Goal: Task Accomplishment & Management: Complete application form

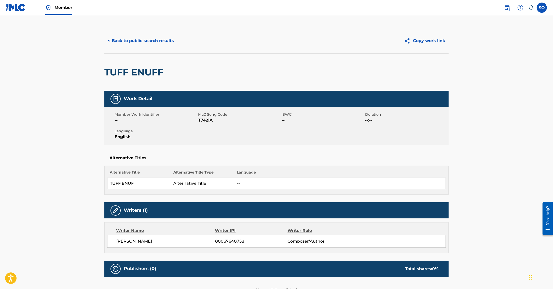
click at [57, 3] on link "Member" at bounding box center [58, 7] width 27 height 15
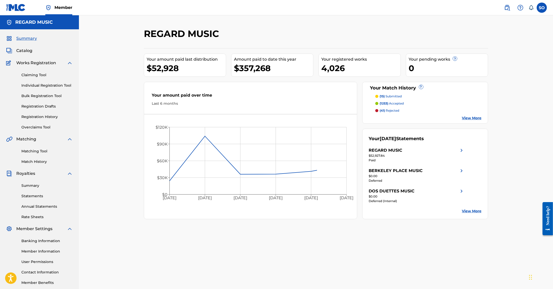
click at [28, 73] on link "Claiming Tool" at bounding box center [46, 74] width 51 height 5
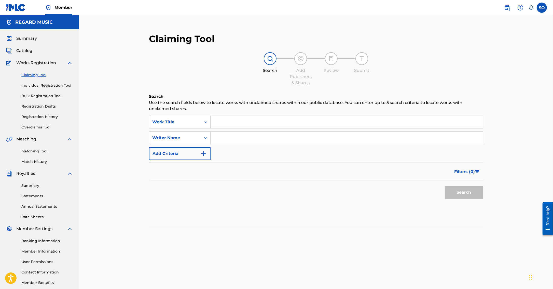
click at [235, 120] on input "Search Form" at bounding box center [347, 122] width 272 height 12
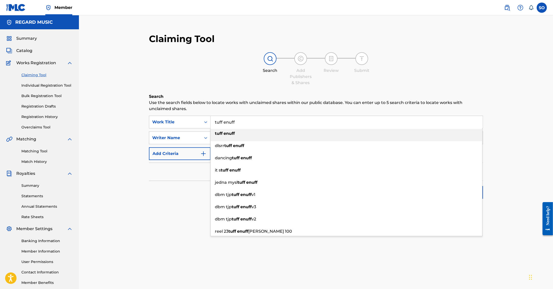
type input "tuff enuff"
click at [227, 133] on strong "enuff" at bounding box center [229, 133] width 11 height 5
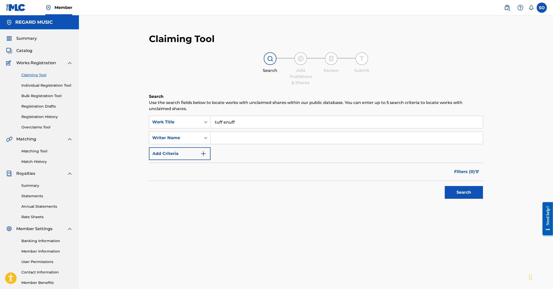
click at [211, 135] on input "Search Form" at bounding box center [347, 138] width 272 height 12
type input "[PERSON_NAME]"
click at [445, 186] on button "Search" at bounding box center [464, 192] width 38 height 13
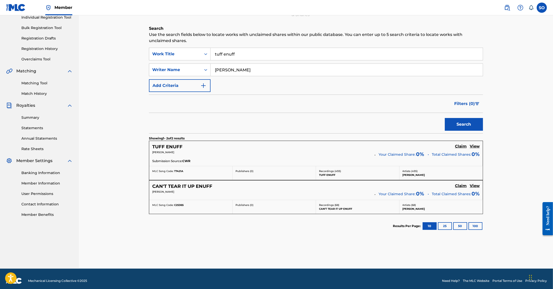
scroll to position [71, 0]
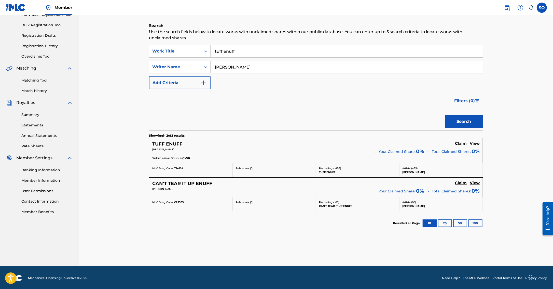
click at [458, 142] on h5 "Claim" at bounding box center [461, 143] width 12 height 5
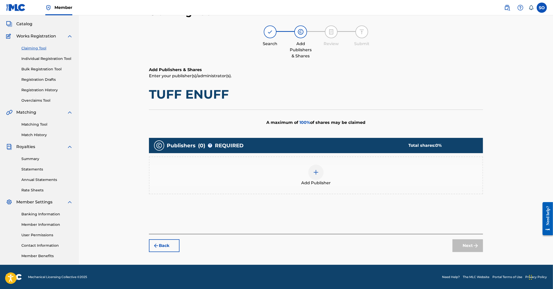
click at [315, 176] on div at bounding box center [315, 172] width 15 height 15
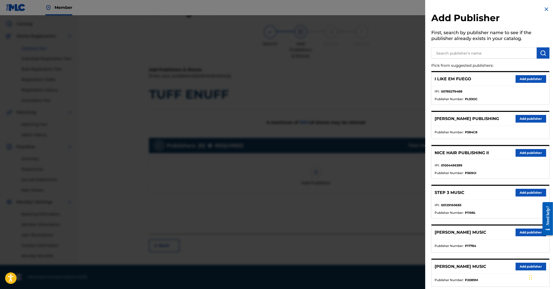
click at [454, 53] on input "text" at bounding box center [483, 52] width 105 height 11
type input "fab bird"
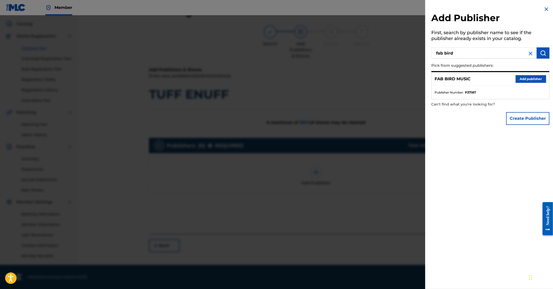
drag, startPoint x: 527, startPoint y: 79, endPoint x: 497, endPoint y: 86, distance: 30.9
click at [526, 79] on button "Add publisher" at bounding box center [531, 79] width 31 height 8
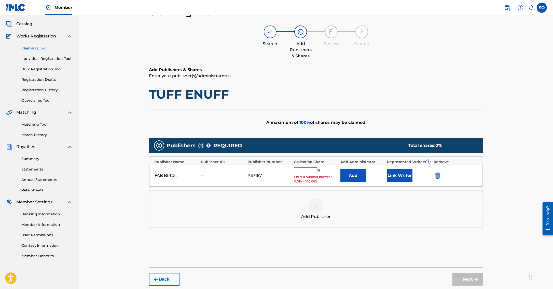
click at [353, 179] on button "Add" at bounding box center [353, 175] width 25 height 13
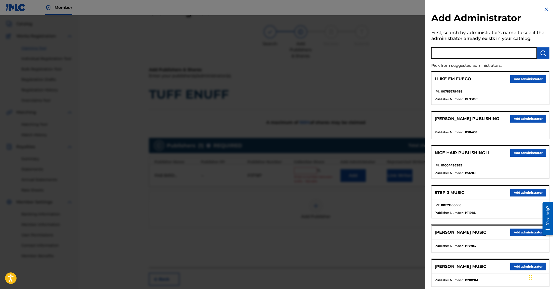
click at [471, 51] on input "text" at bounding box center [483, 52] width 105 height 11
type input "regard"
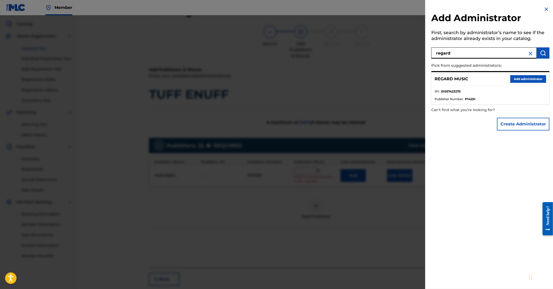
drag, startPoint x: 527, startPoint y: 80, endPoint x: 514, endPoint y: 87, distance: 14.5
click at [527, 80] on button "Add administrator" at bounding box center [528, 79] width 36 height 8
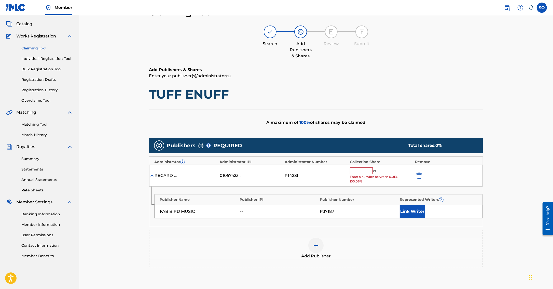
click at [366, 169] on input "text" at bounding box center [361, 170] width 23 height 7
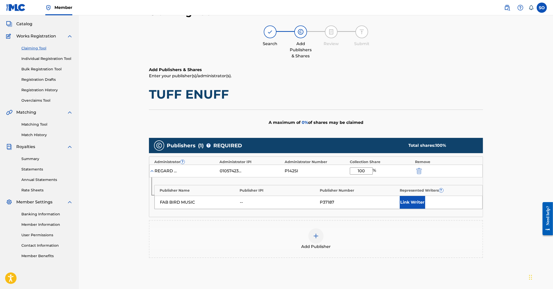
type input "100"
click at [420, 199] on button "Link Writer" at bounding box center [412, 202] width 25 height 13
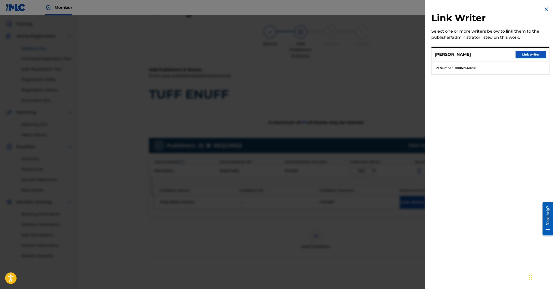
click at [524, 56] on button "Link writer" at bounding box center [531, 55] width 31 height 8
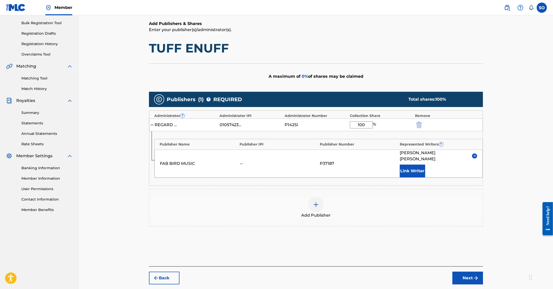
click at [473, 275] on img "submit" at bounding box center [476, 278] width 6 height 6
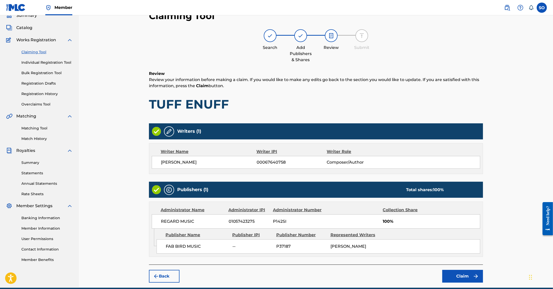
scroll to position [23, 0]
click at [461, 273] on button "Claim" at bounding box center [462, 276] width 41 height 13
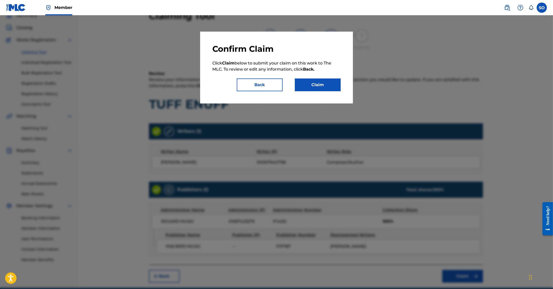
click at [315, 83] on button "Claim" at bounding box center [318, 84] width 46 height 13
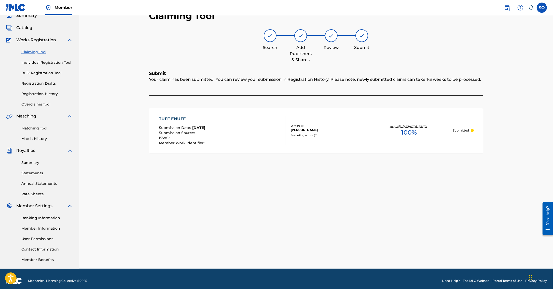
click at [30, 52] on link "Claiming Tool" at bounding box center [46, 51] width 51 height 5
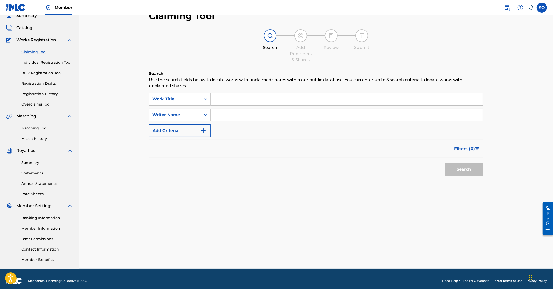
scroll to position [0, 0]
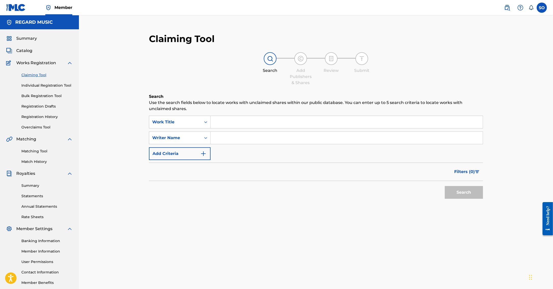
click at [242, 121] on input "Search Form" at bounding box center [347, 122] width 272 height 12
type input "n"
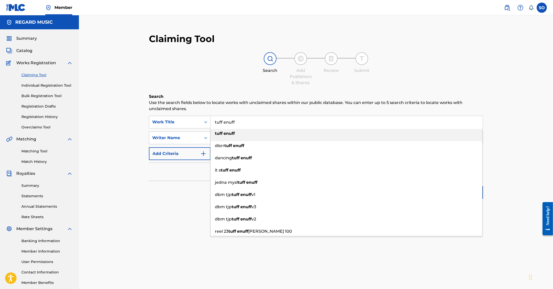
type input "tuff enuff"
drag, startPoint x: 213, startPoint y: 93, endPoint x: 206, endPoint y: 127, distance: 34.9
click at [213, 93] on div "Claiming Tool Search Add Publishers & Shares Review Submit Search Use the searc…" at bounding box center [316, 130] width 344 height 204
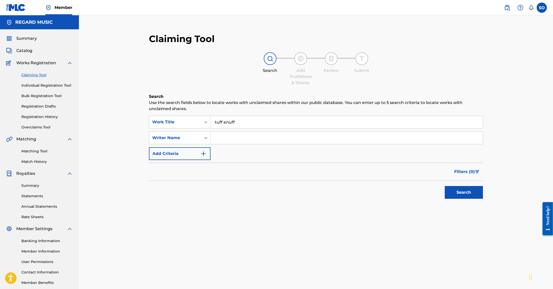
click at [236, 141] on input "Search Form" at bounding box center [347, 138] width 272 height 12
type input "[PERSON_NAME]"
click at [479, 195] on button "Search" at bounding box center [464, 192] width 38 height 13
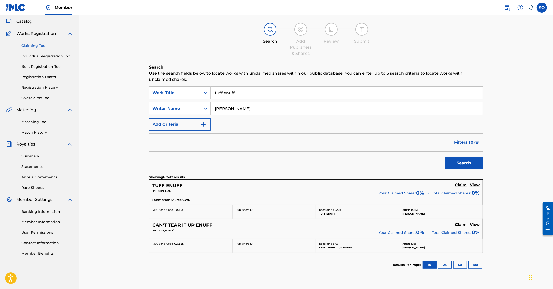
scroll to position [30, 0]
